Goal: Task Accomplishment & Management: Use online tool/utility

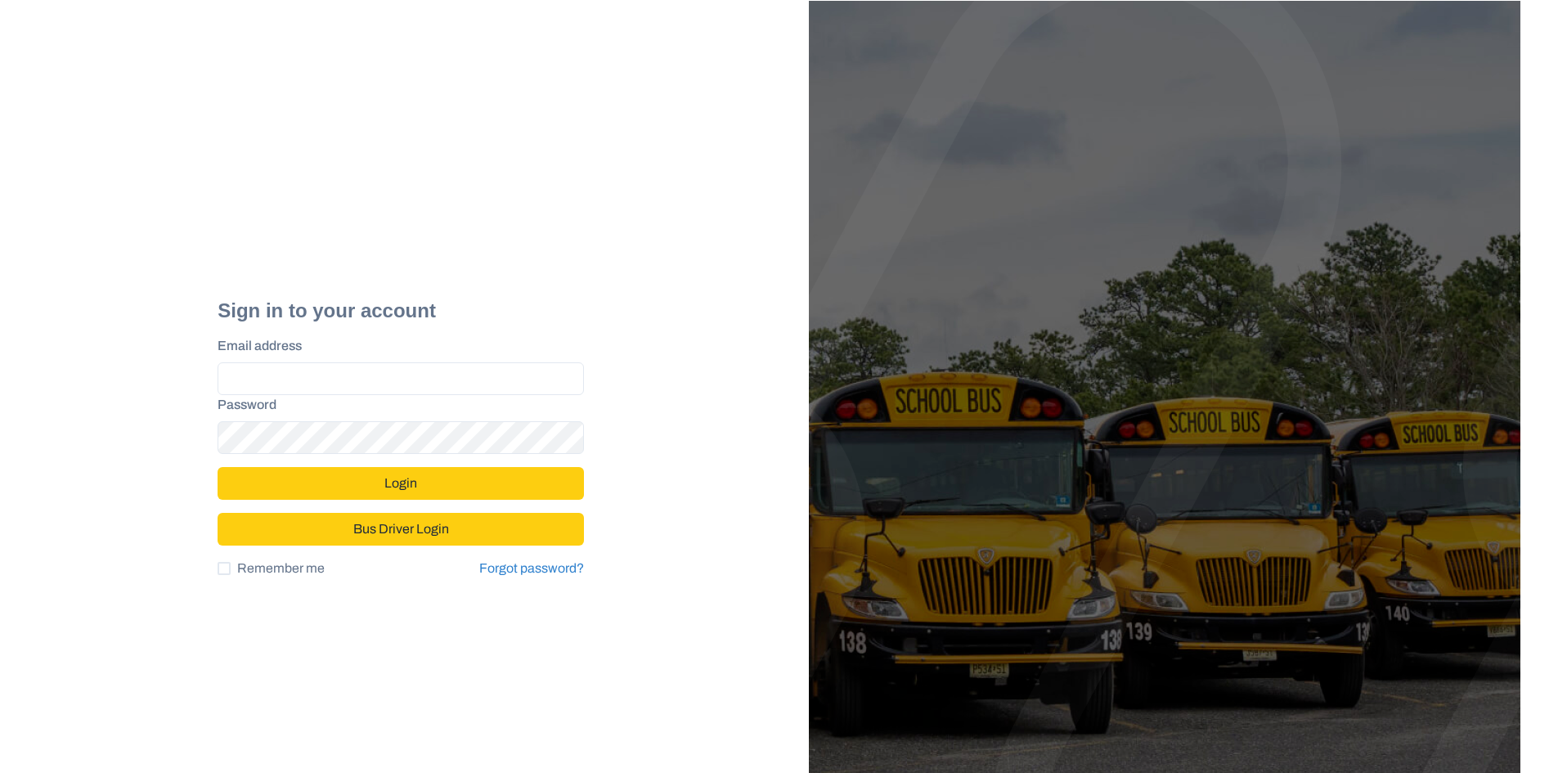
type input "**********"
click at [477, 487] on button "Login" at bounding box center [401, 483] width 366 height 33
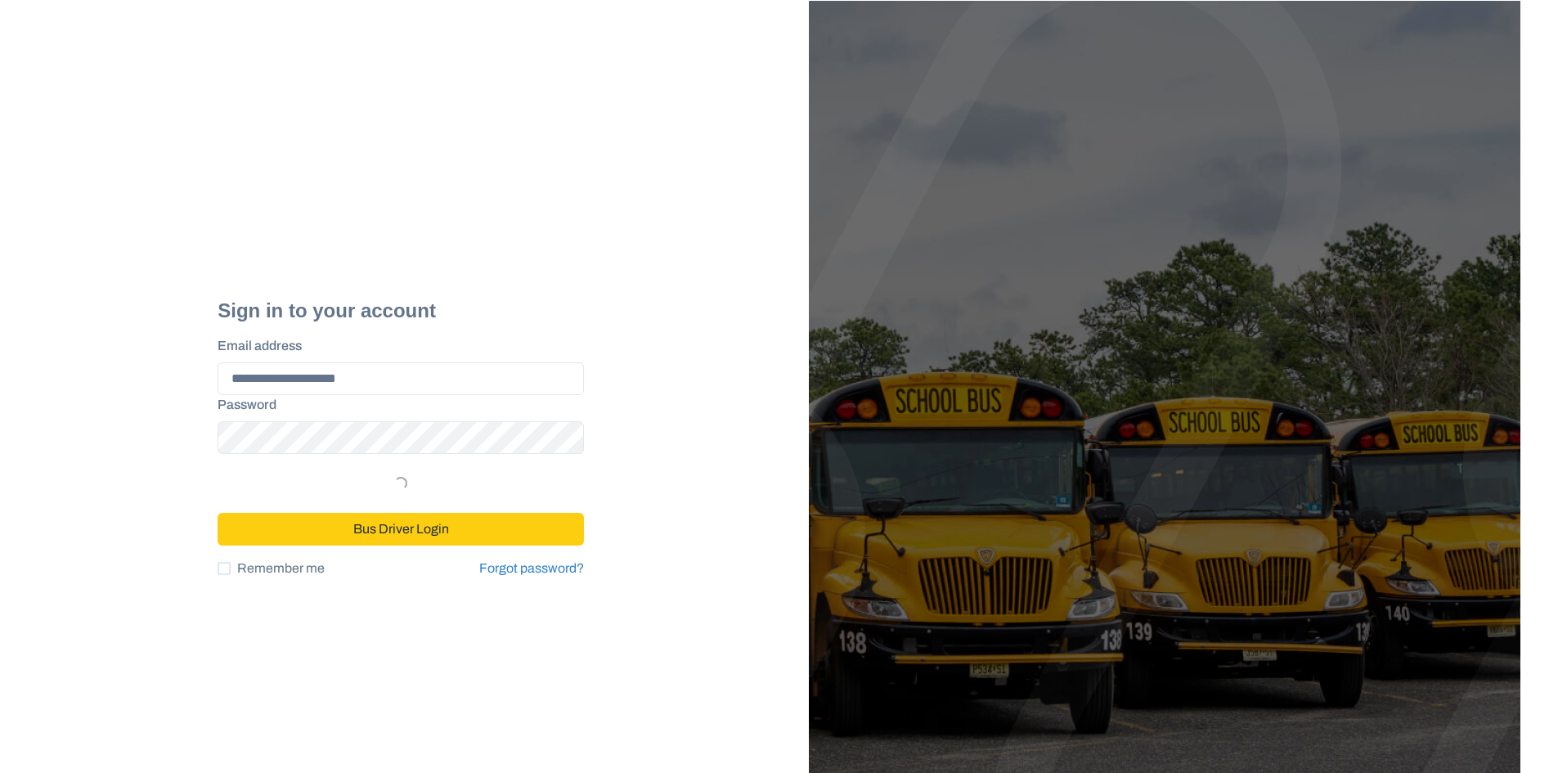
select select "*"
select select "****"
